Goal: Navigation & Orientation: Find specific page/section

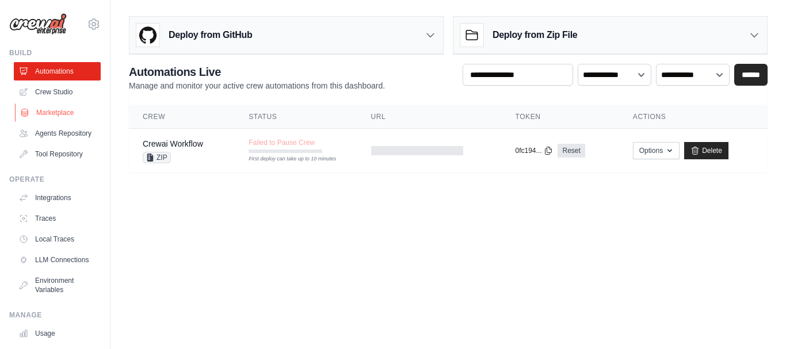
click at [56, 115] on link "Marketplace" at bounding box center [58, 113] width 87 height 18
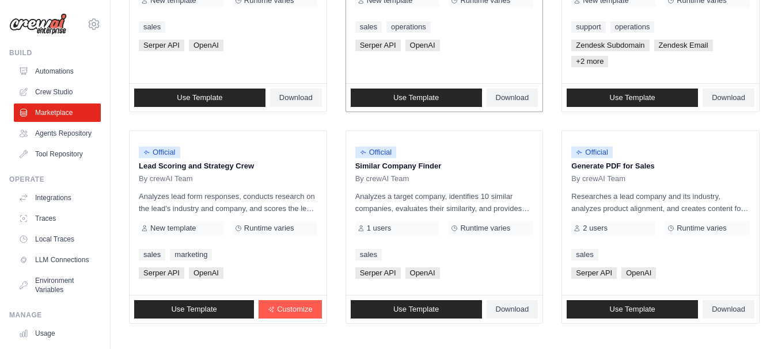
scroll to position [750, 0]
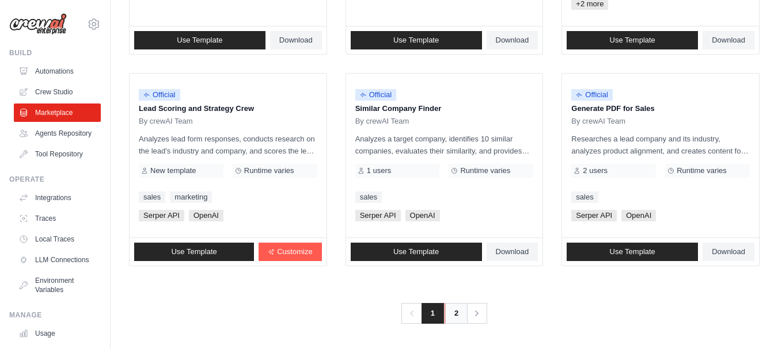
click at [459, 318] on link "2" at bounding box center [455, 313] width 23 height 21
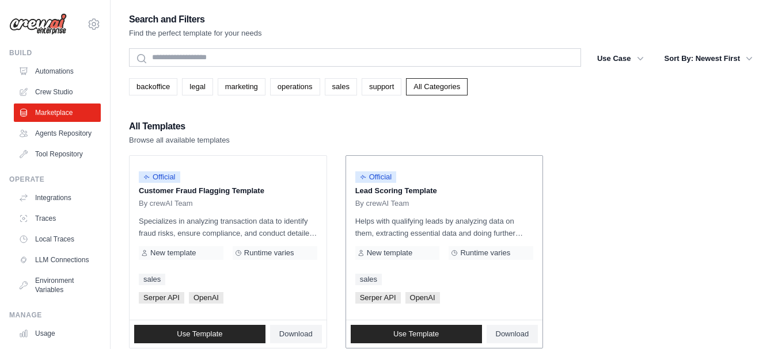
scroll to position [22, 0]
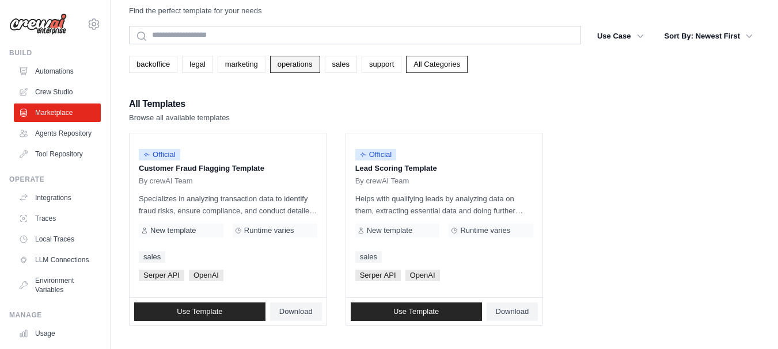
click at [280, 66] on link "operations" at bounding box center [295, 64] width 50 height 17
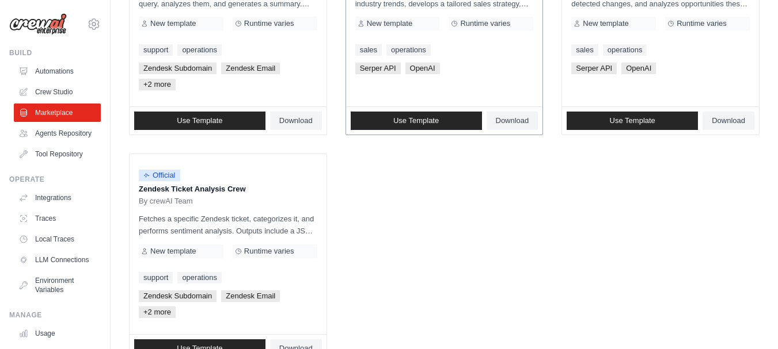
scroll to position [242, 0]
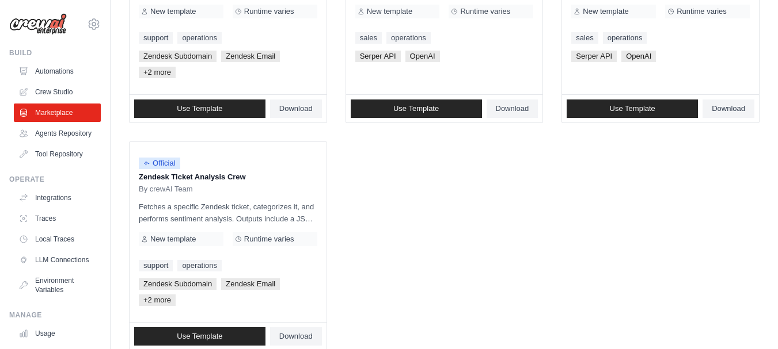
click at [663, 210] on ul "Official Zendesk Ticket Insights Crew By crewAI Team Fetches tickets from [GEOG…" at bounding box center [444, 133] width 630 height 438
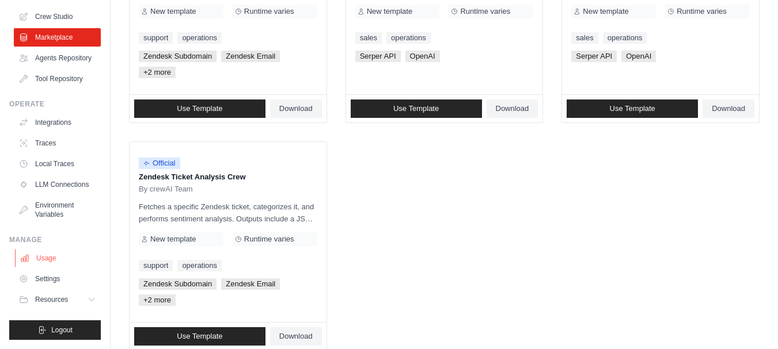
click at [47, 265] on link "Usage" at bounding box center [58, 258] width 87 height 18
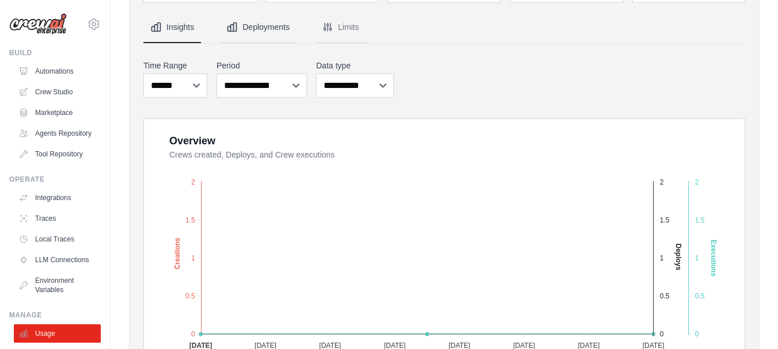
scroll to position [204, 0]
